Goal: Task Accomplishment & Management: Manage account settings

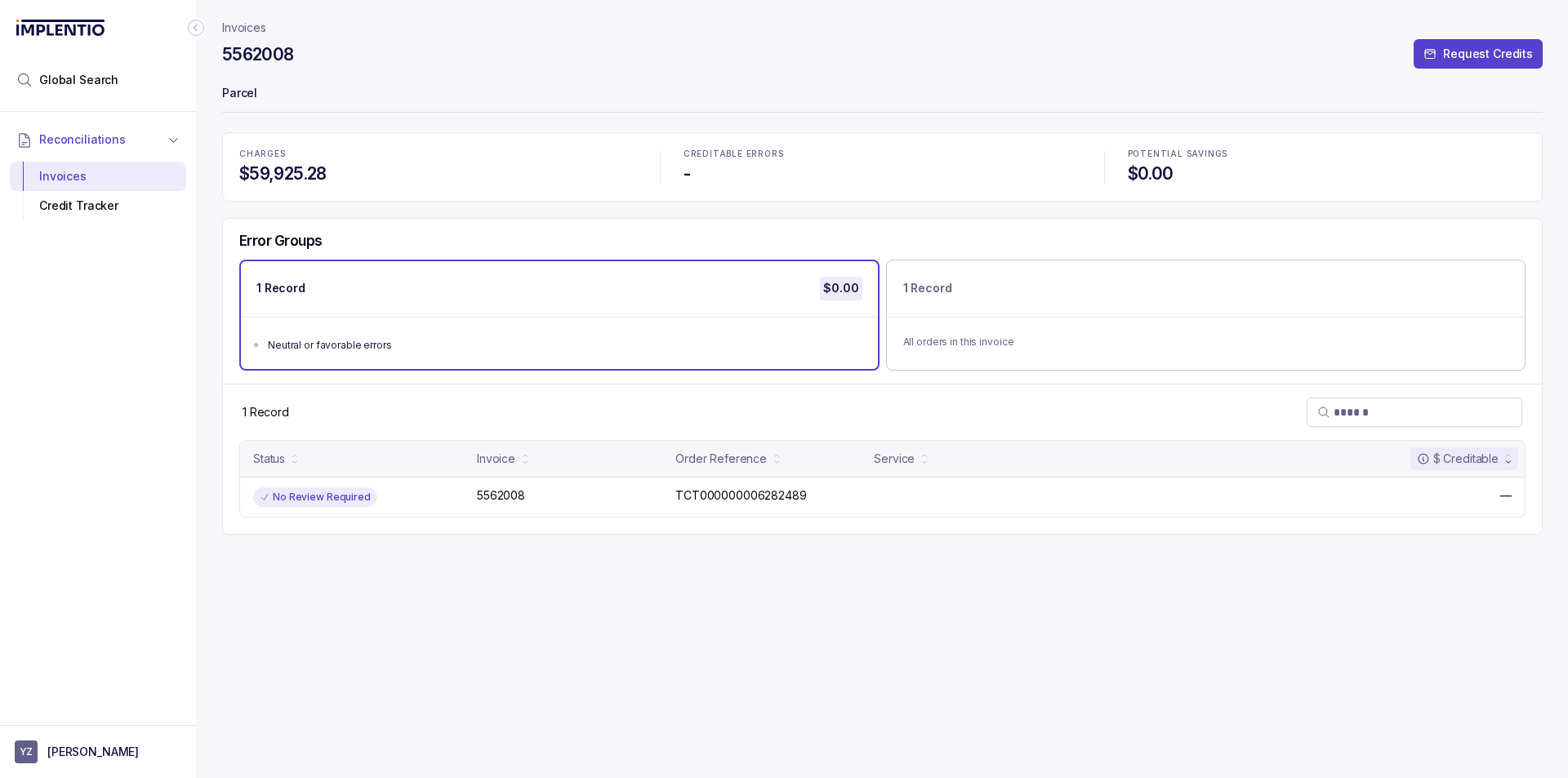
click at [192, 25] on icon "Collapse Icon" at bounding box center [195, 27] width 17 height 17
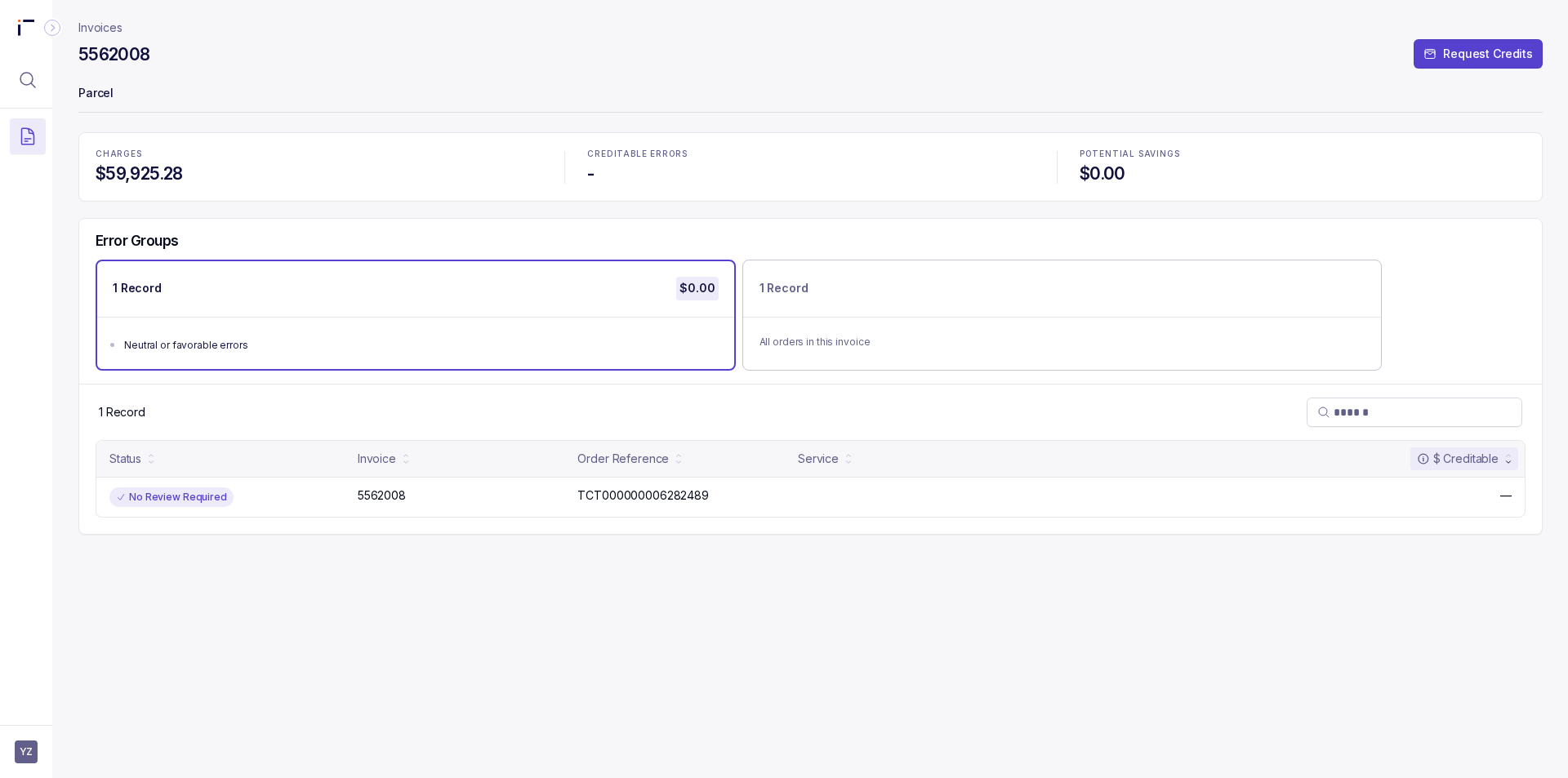
click at [97, 28] on p "Invoices" at bounding box center [100, 27] width 44 height 17
drag, startPoint x: 45, startPoint y: 739, endPoint x: 36, endPoint y: 741, distance: 9.2
click at [44, 739] on aside "YZ" at bounding box center [26, 752] width 53 height 53
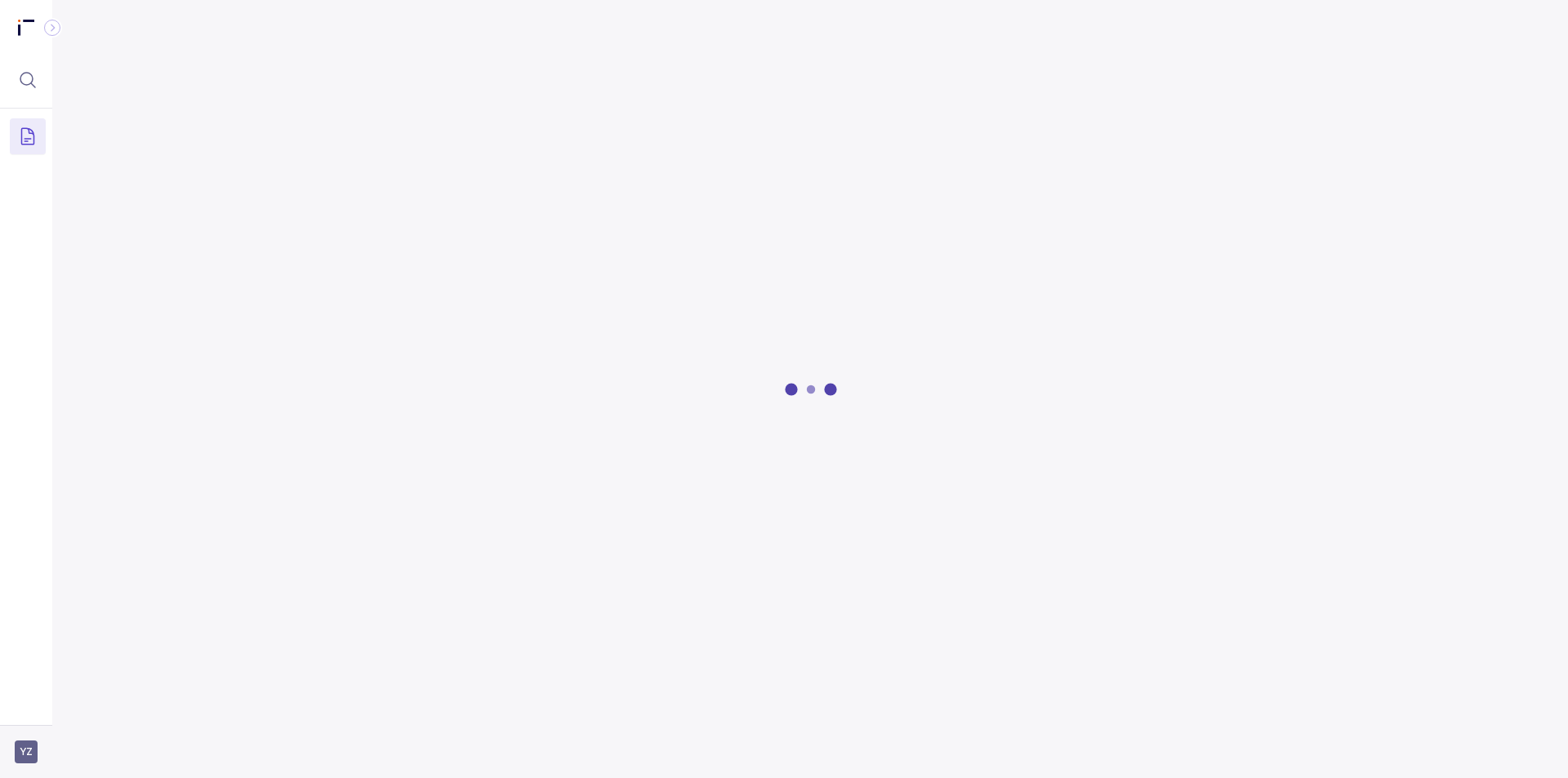
drag, startPoint x: 30, startPoint y: 744, endPoint x: 38, endPoint y: 738, distance: 10.0
click at [30, 745] on span "YZ" at bounding box center [26, 752] width 23 height 23
click at [66, 710] on p "Logout" at bounding box center [108, 717] width 136 height 17
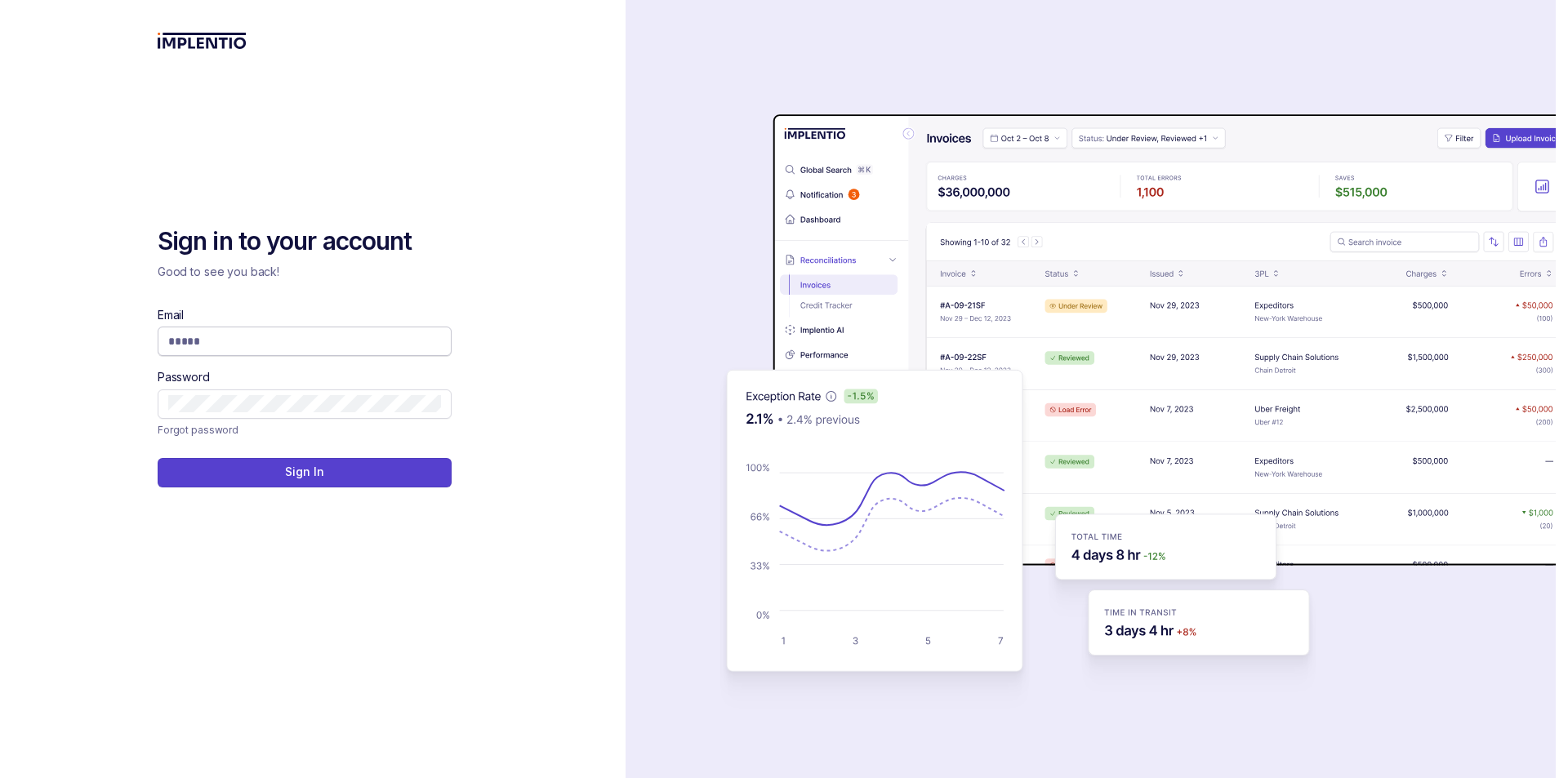
click at [321, 345] on input "Email" at bounding box center [304, 341] width 272 height 17
type input "**********"
